Goal: Information Seeking & Learning: Learn about a topic

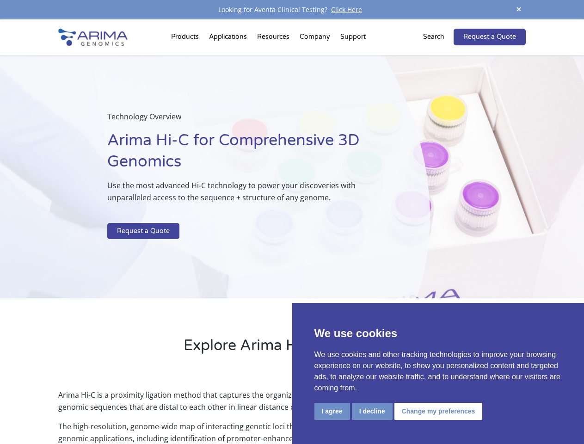
click at [292, 222] on p at bounding box center [245, 217] width 276 height 12
click at [332, 411] on button "I agree" at bounding box center [332, 411] width 36 height 17
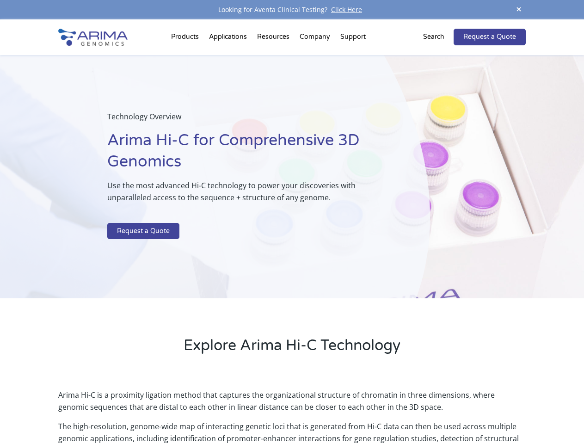
click at [372, 411] on p "Arima Hi-C is a proximity ligation method that captures the organizational stru…" at bounding box center [291, 404] width 467 height 31
click at [437, 411] on p "Arima Hi-C is a proximity ligation method that captures the organizational stru…" at bounding box center [291, 404] width 467 height 31
click at [519, 10] on span at bounding box center [519, 10] width 14 height 12
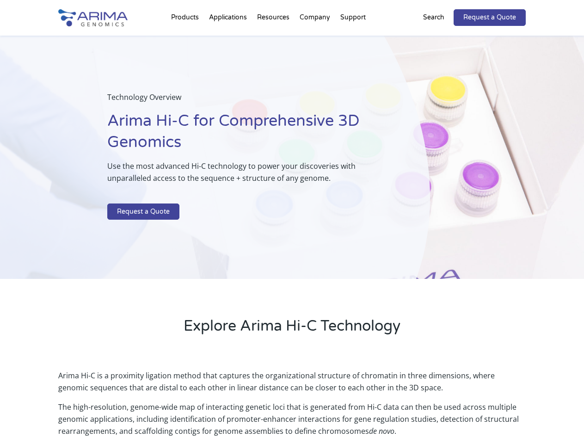
click at [292, 232] on div "Technology Overview Arima Hi-C for Comprehensive 3D Genomics Use the most advan…" at bounding box center [215, 158] width 430 height 244
click at [186, 39] on div "Technology Overview Arima Hi-C for Comprehensive 3D Genomics Use the most advan…" at bounding box center [215, 158] width 430 height 244
click at [274, 39] on div "Technology Overview Arima Hi-C for Comprehensive 3D Genomics Use the most advan…" at bounding box center [215, 158] width 430 height 244
click at [315, 39] on div "Technology Overview Arima Hi-C for Comprehensive 3D Genomics Use the most advan…" at bounding box center [215, 158] width 430 height 244
click at [353, 39] on div "Technology Overview Arima Hi-C for Comprehensive 3D Genomics Use the most advan…" at bounding box center [215, 158] width 430 height 244
